Goal: Task Accomplishment & Management: Use online tool/utility

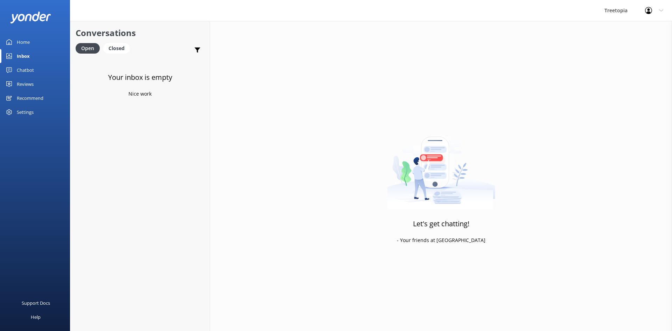
click at [25, 66] on div "Chatbot" at bounding box center [25, 70] width 17 height 14
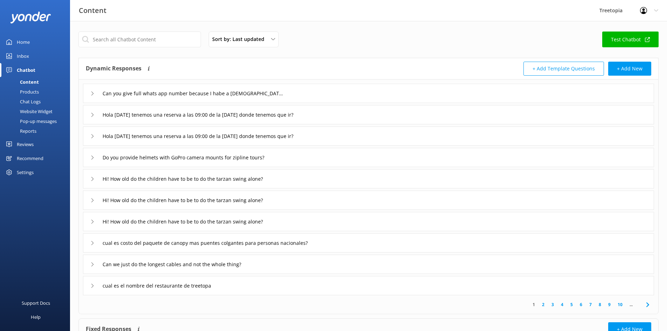
click at [36, 98] on div "Chat Logs" at bounding box center [22, 102] width 36 height 10
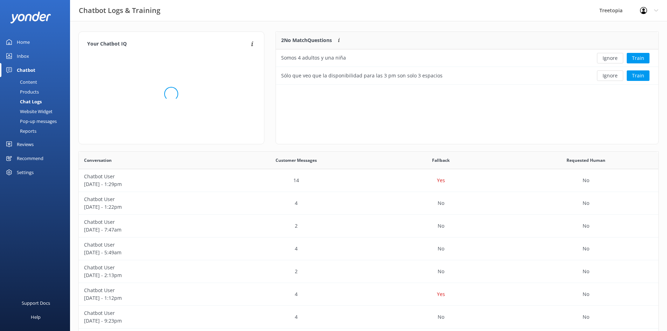
scroll to position [48, 377]
click at [606, 60] on button "Ignore" at bounding box center [610, 58] width 26 height 11
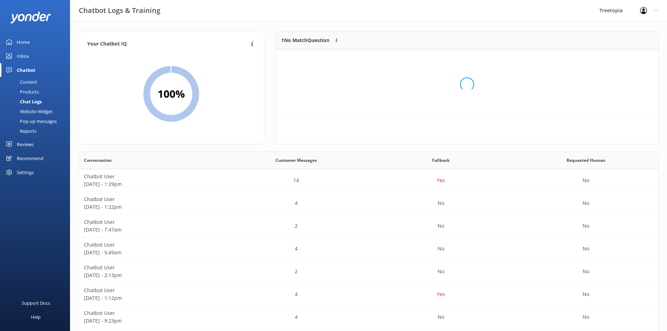
scroll to position [30, 377]
click at [609, 61] on button "Ignore" at bounding box center [610, 58] width 26 height 11
